Goal: Task Accomplishment & Management: Use online tool/utility

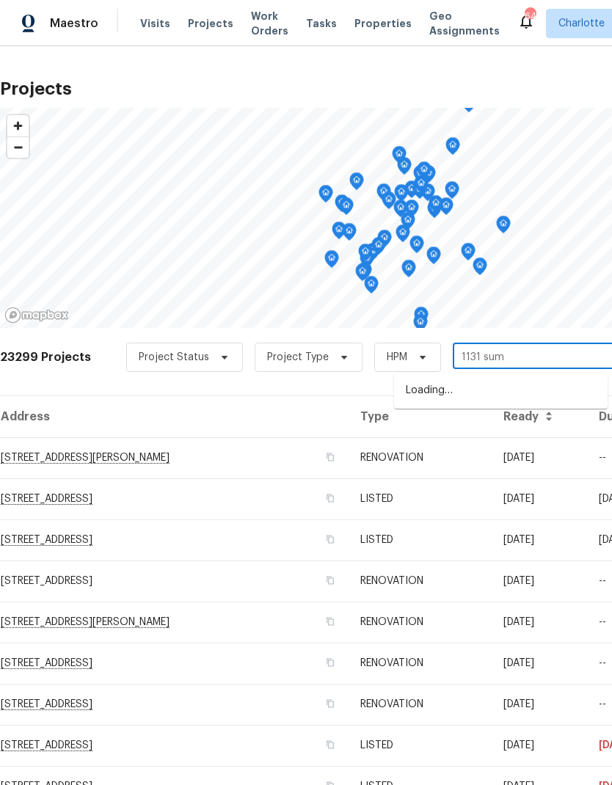
type input "1131 summ"
click at [536, 391] on li "[STREET_ADDRESS]" at bounding box center [500, 390] width 213 height 25
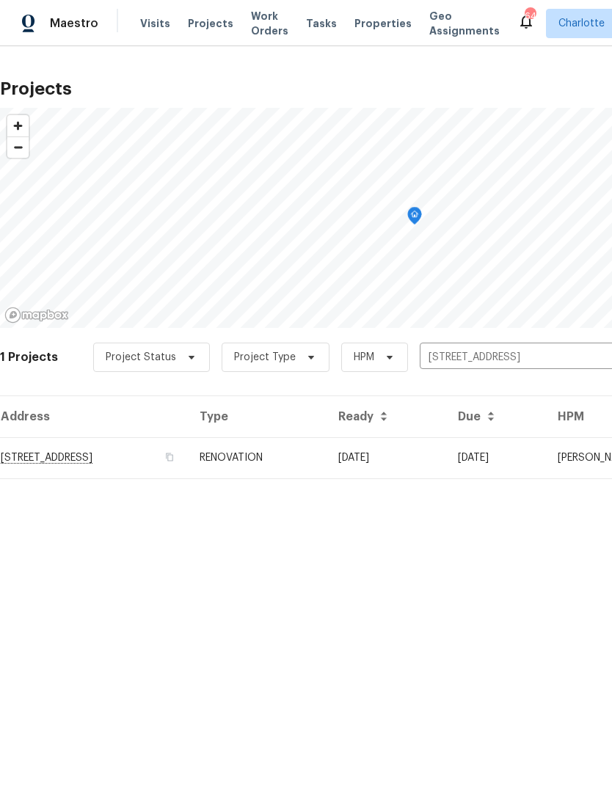
click at [104, 465] on td "[STREET_ADDRESS]" at bounding box center [94, 457] width 188 height 41
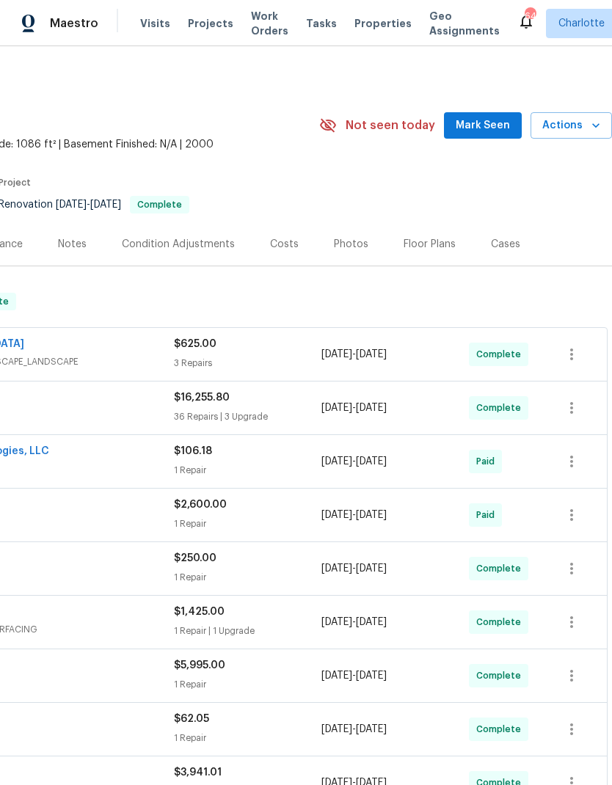
scroll to position [0, 217]
click at [593, 126] on icon "button" at bounding box center [595, 125] width 15 height 15
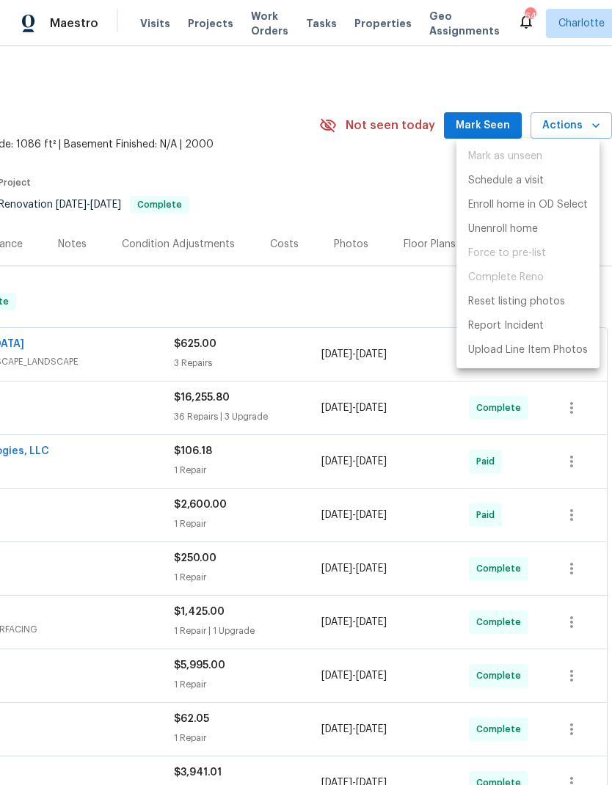
click at [418, 206] on div at bounding box center [306, 392] width 612 height 785
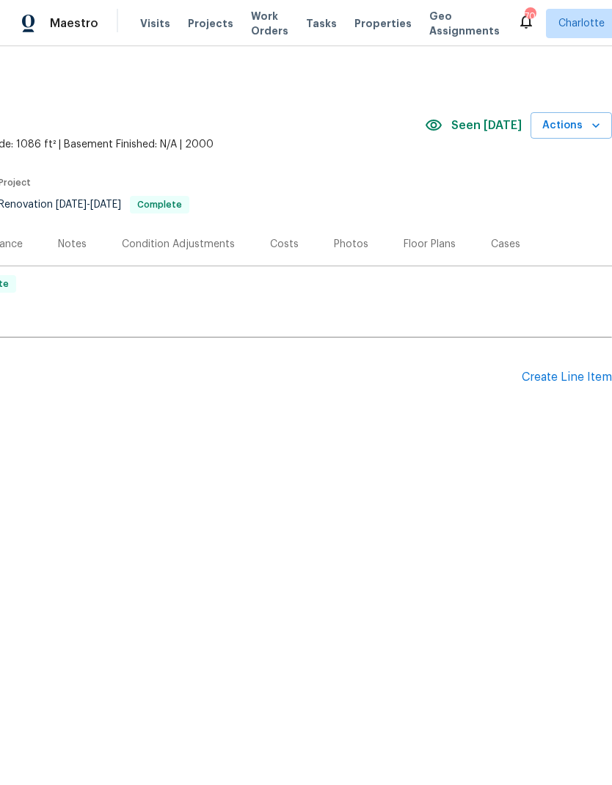
scroll to position [0, 217]
click at [593, 122] on icon "button" at bounding box center [595, 125] width 15 height 15
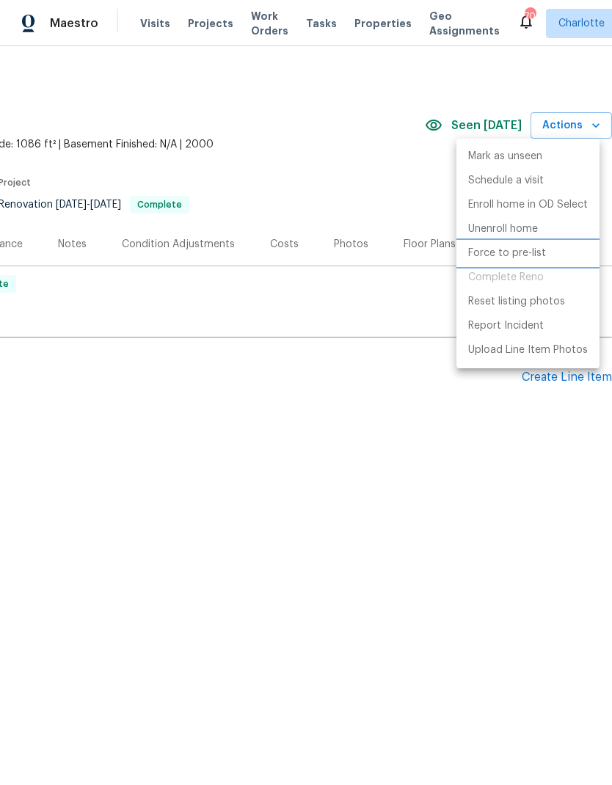
click at [515, 251] on p "Force to pre-list" at bounding box center [507, 253] width 78 height 15
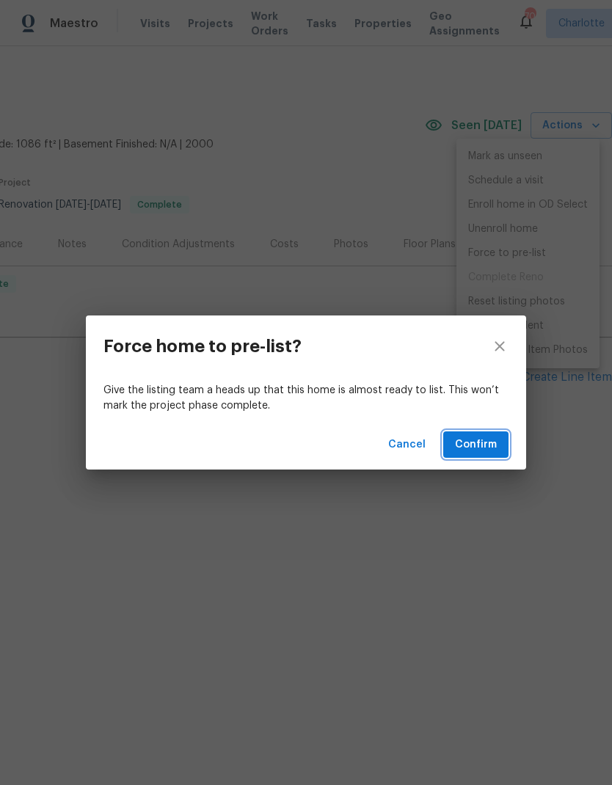
click at [484, 442] on span "Confirm" at bounding box center [476, 445] width 42 height 18
